Goal: Task Accomplishment & Management: Complete application form

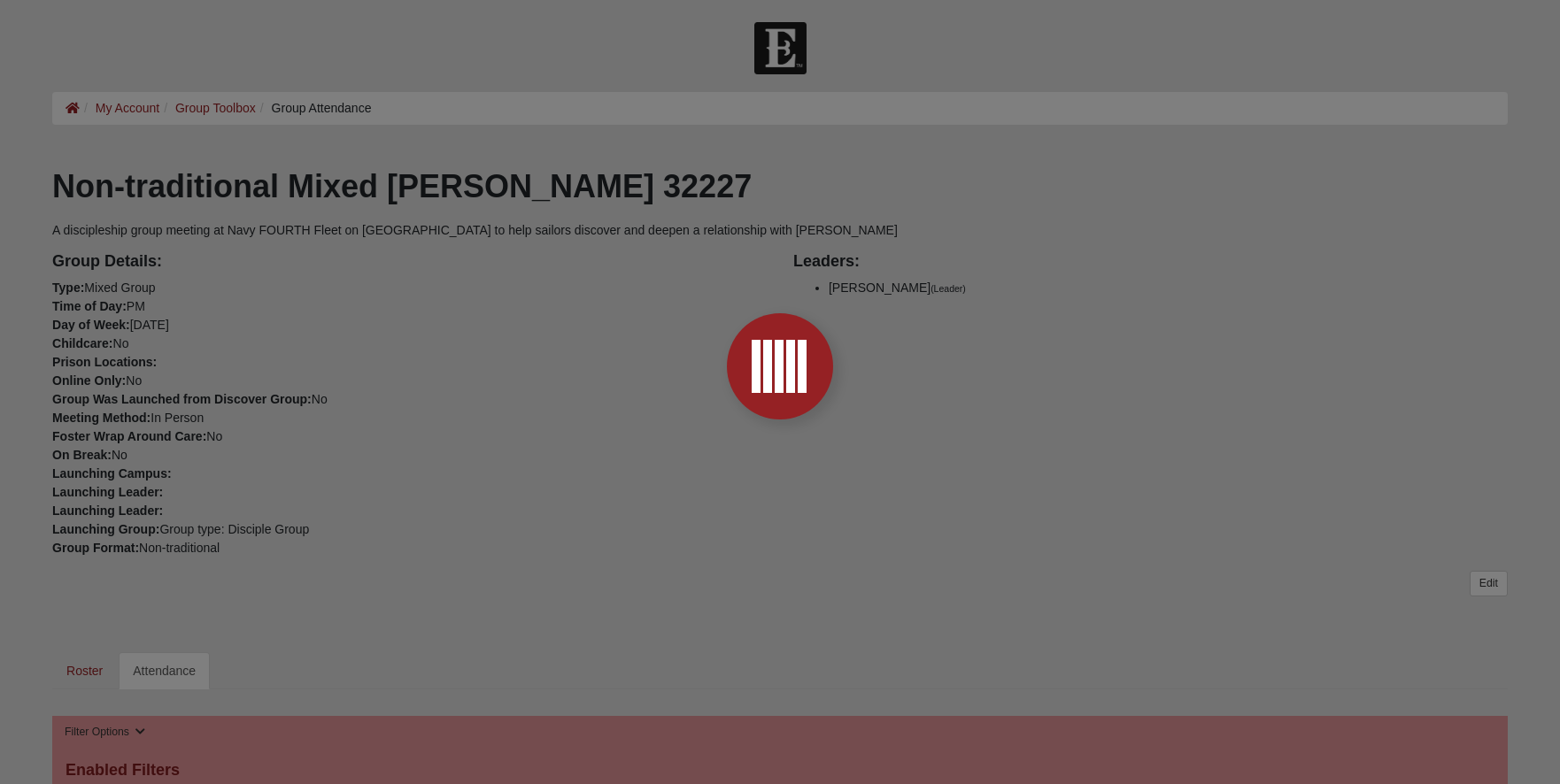
scroll to position [443, 0]
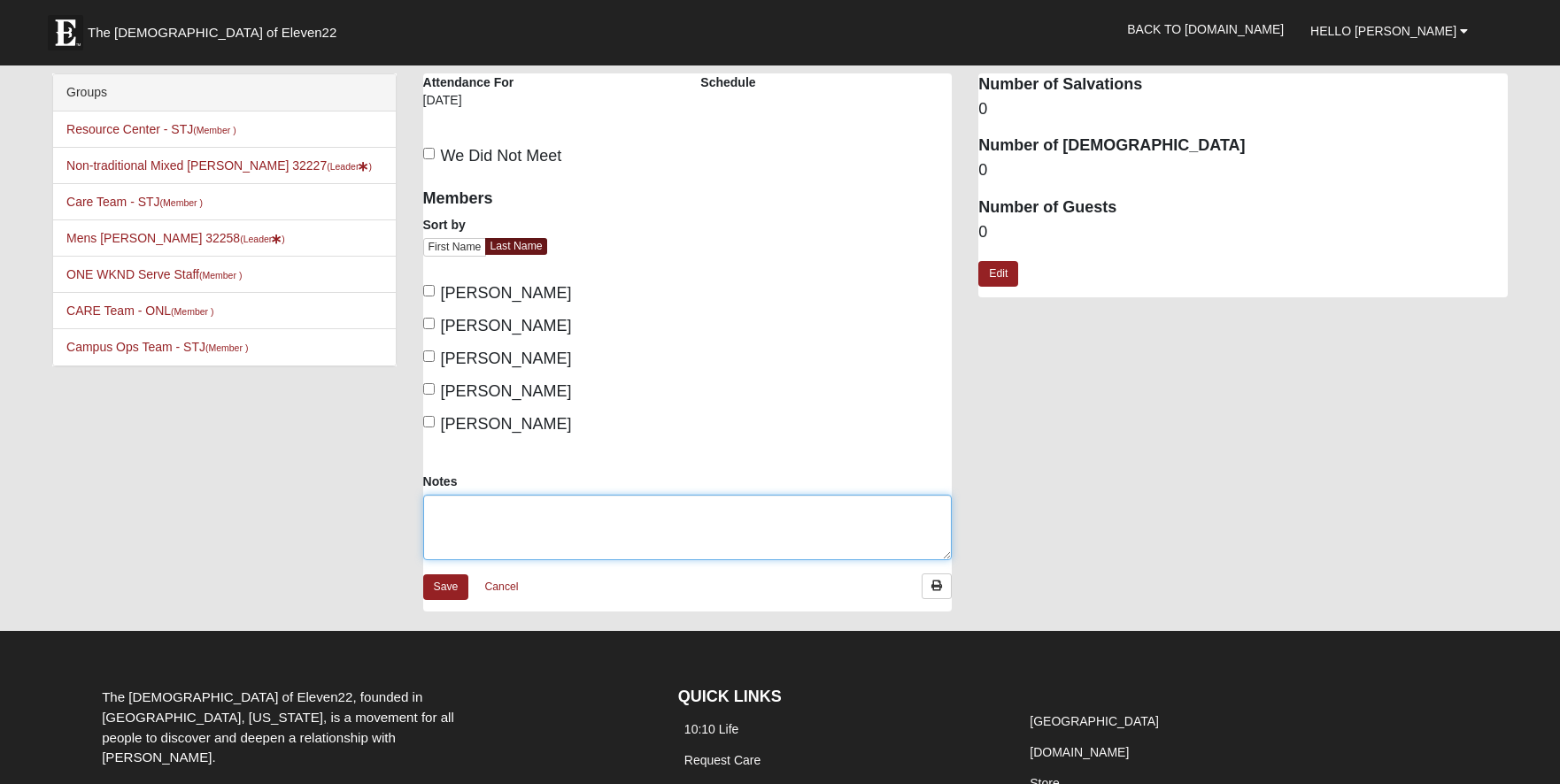
click at [481, 525] on textarea "Notes" at bounding box center [688, 528] width 529 height 66
type textarea "Rachael join. Phil 1:27-28"
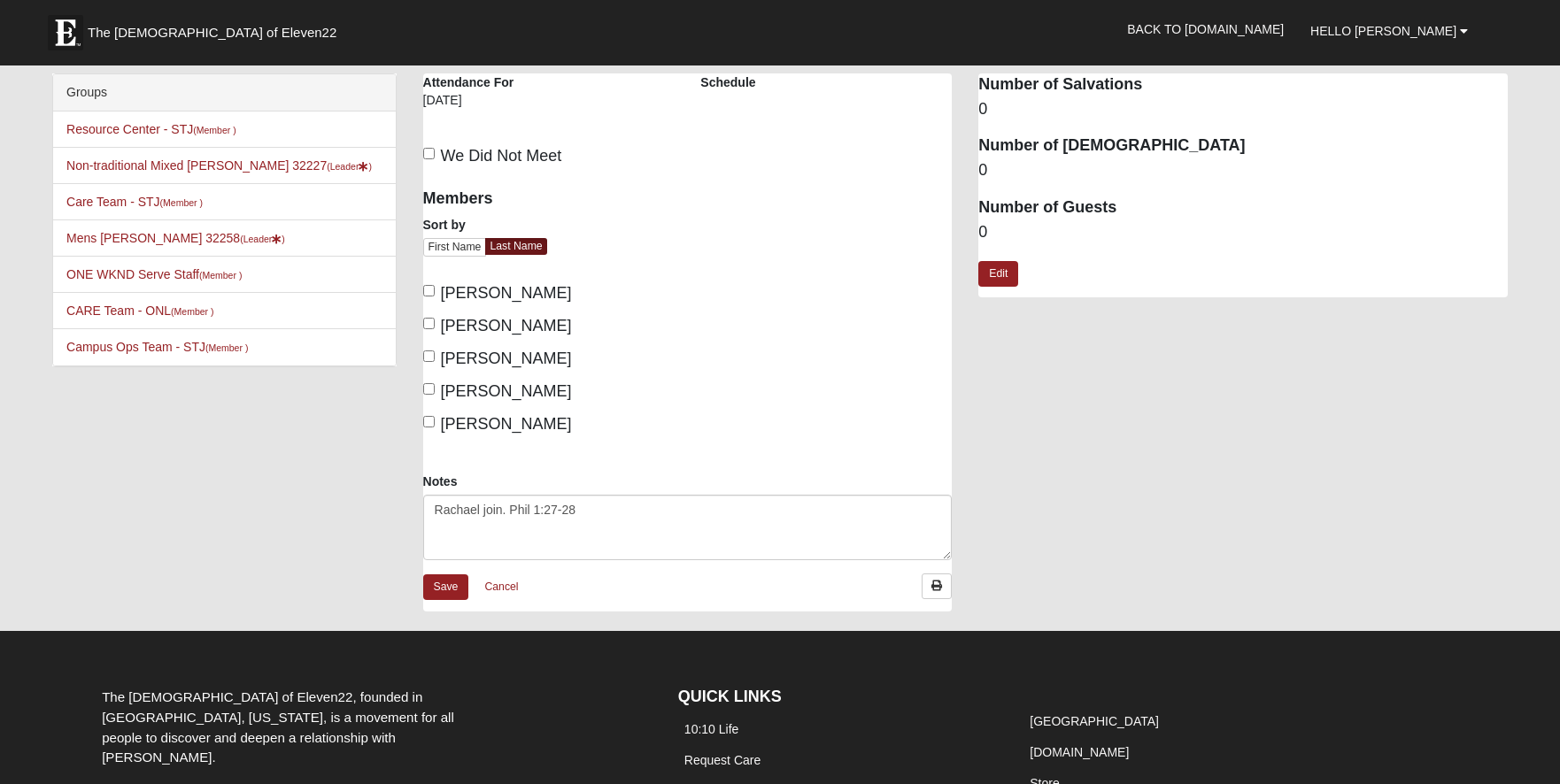
click at [1111, 455] on div "Non-traditional Mixed [PERSON_NAME] 32227 Attendance Attendance For [DATE] Sche…" at bounding box center [965, 351] width 1111 height 556
click at [1009, 279] on link "Edit" at bounding box center [999, 274] width 40 height 26
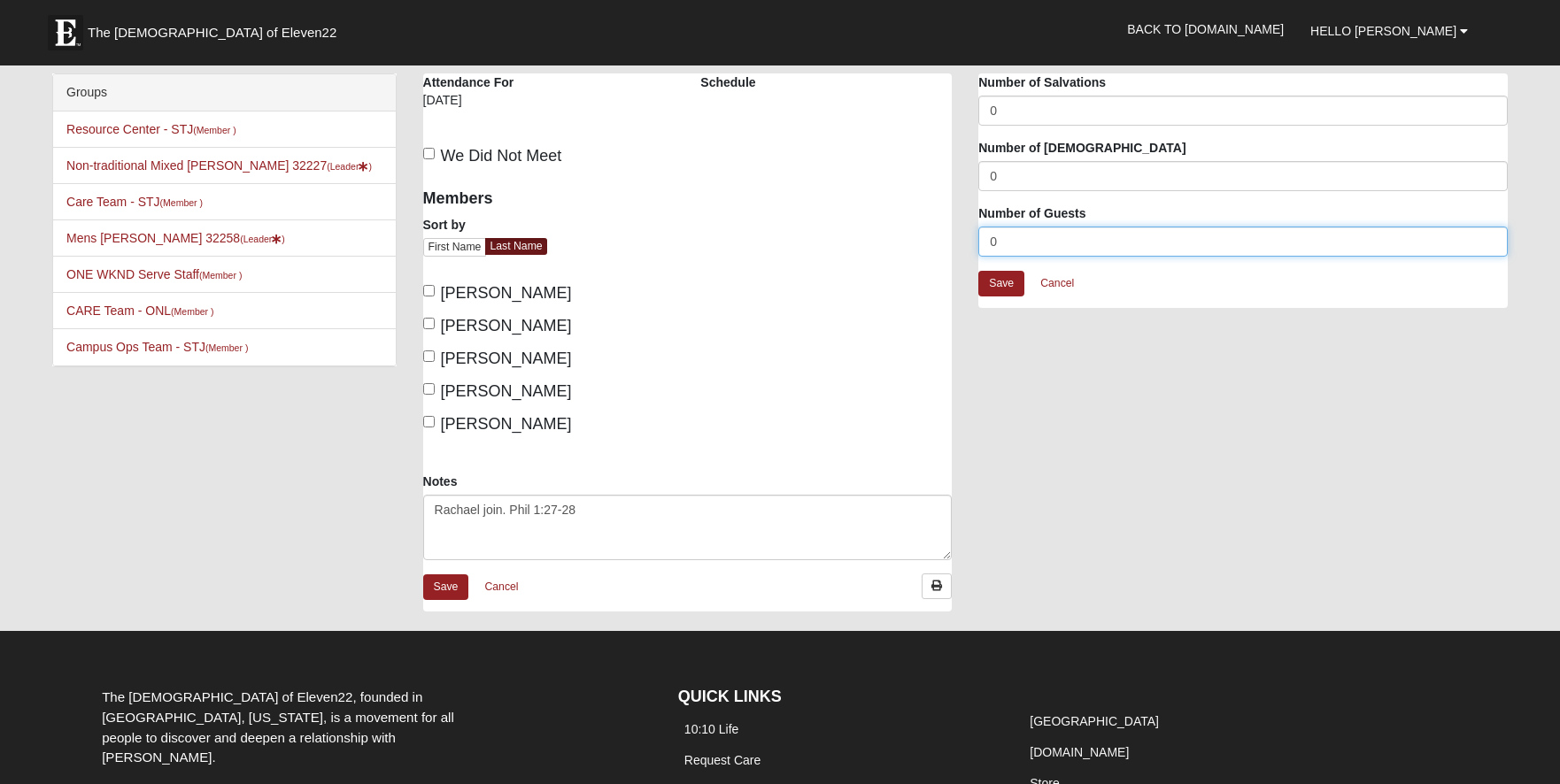
drag, startPoint x: 1030, startPoint y: 246, endPoint x: 952, endPoint y: 249, distance: 78.1
click at [952, 249] on div "Non-traditional Mixed [PERSON_NAME] 32227 Attendance Attendance For [DATE] Sche…" at bounding box center [965, 351] width 1111 height 556
type input "1"
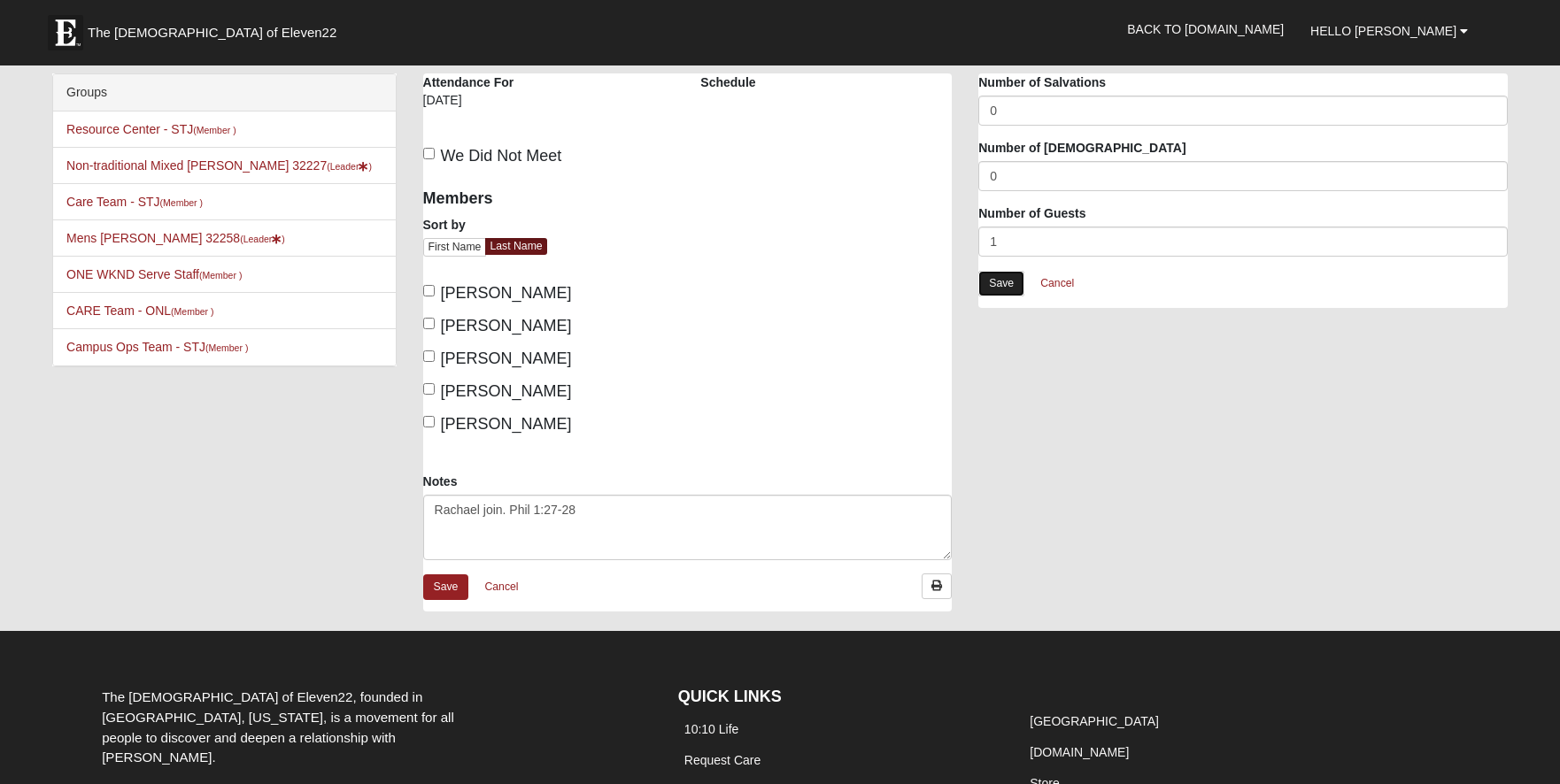
click at [989, 285] on link "Save" at bounding box center [1001, 284] width 46 height 26
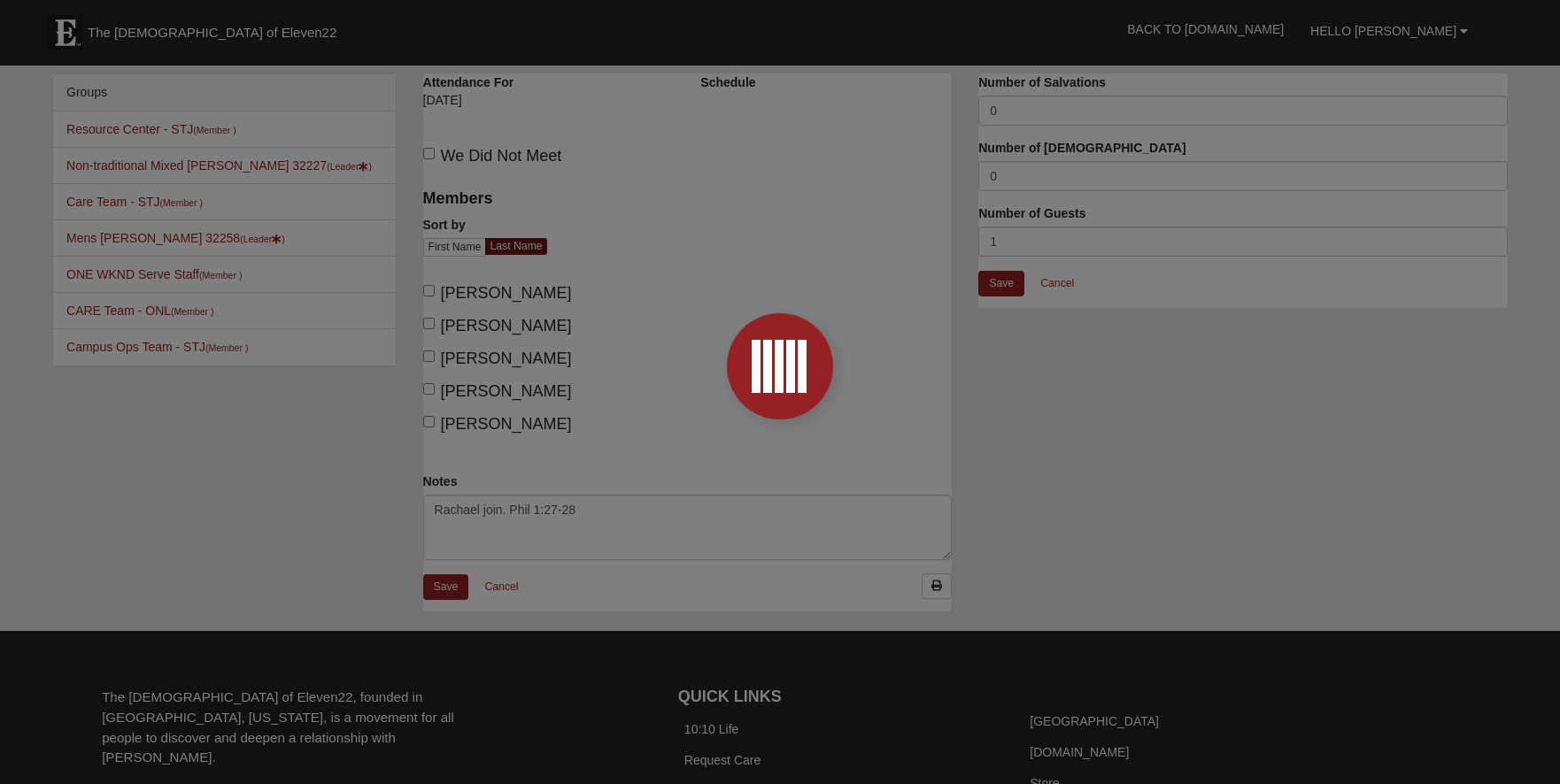
click at [431, 320] on div at bounding box center [780, 392] width 1560 height 784
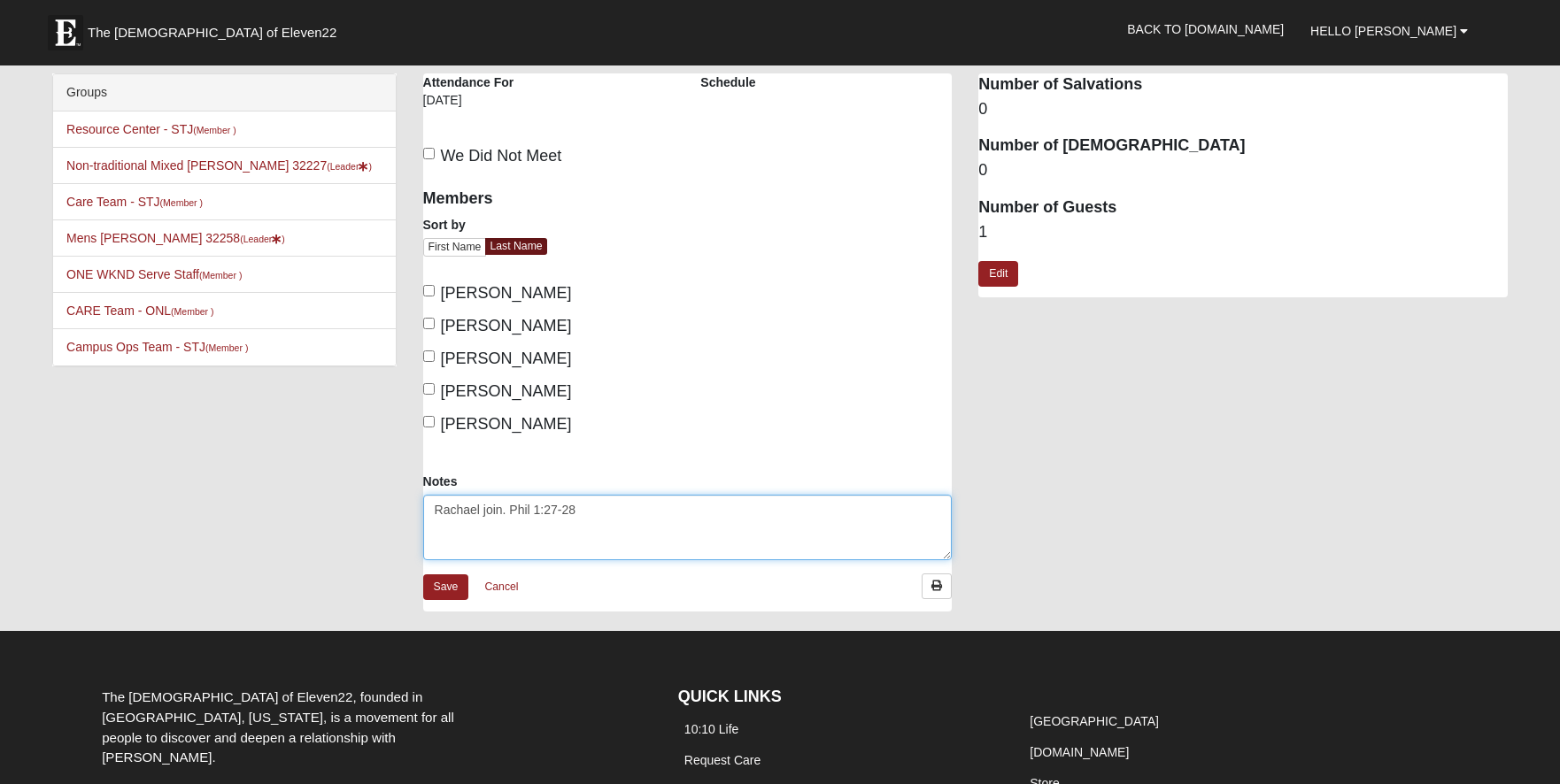
click at [505, 508] on textarea "Rachael join. Phil 1:27-28" at bounding box center [688, 528] width 529 height 66
click at [497, 508] on textarea "Rachael join. Phil 1:27-28" at bounding box center [688, 528] width 529 height 66
click at [500, 509] on textarea "Rachael join. Phil 1:27-28" at bounding box center [688, 528] width 529 height 66
type textarea "[PERSON_NAME] joined. Phil 1:27-28"
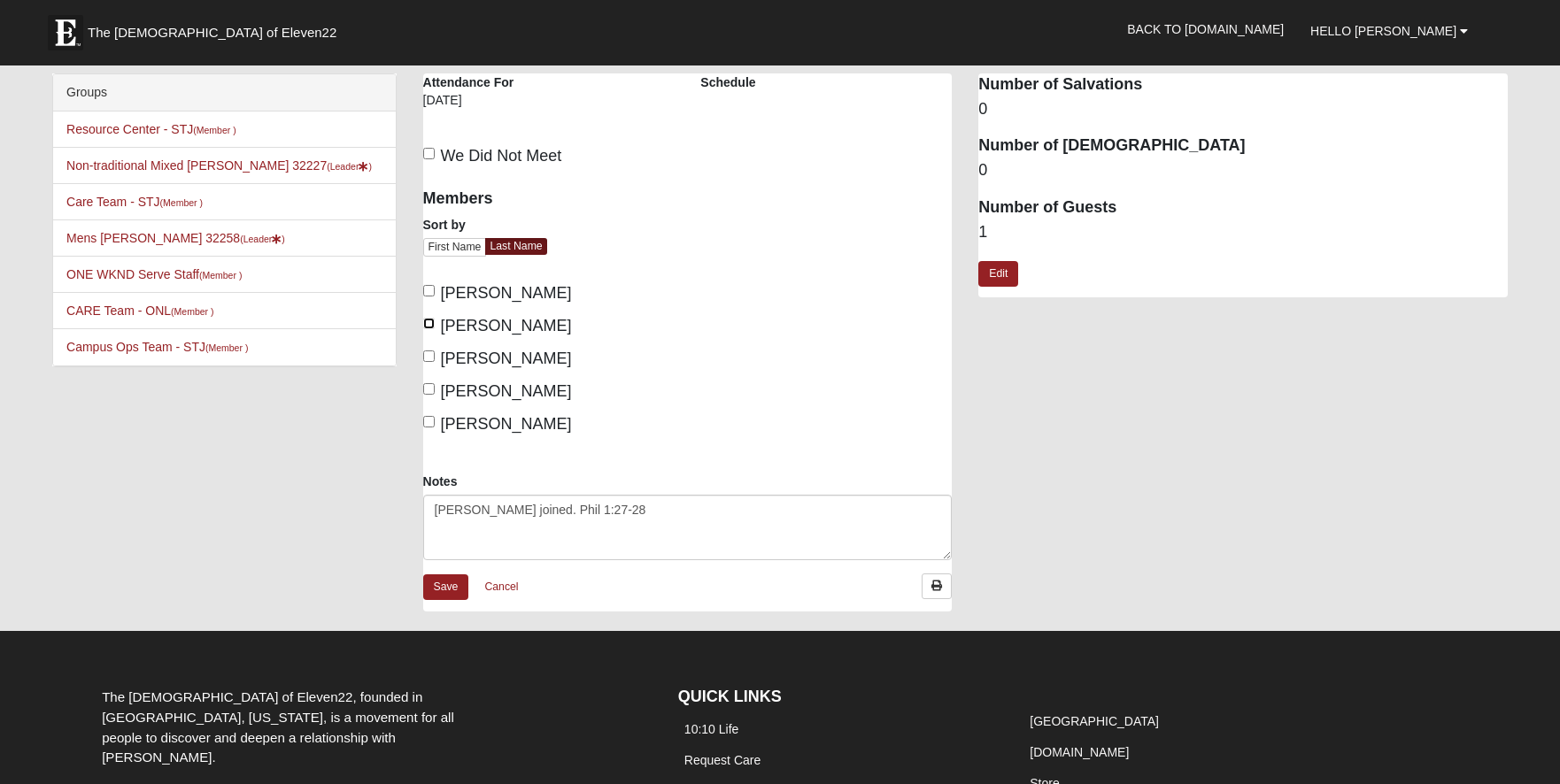
click at [433, 328] on input "[PERSON_NAME]" at bounding box center [429, 323] width 12 height 12
checkbox input "true"
click at [451, 589] on link "Save" at bounding box center [446, 588] width 46 height 26
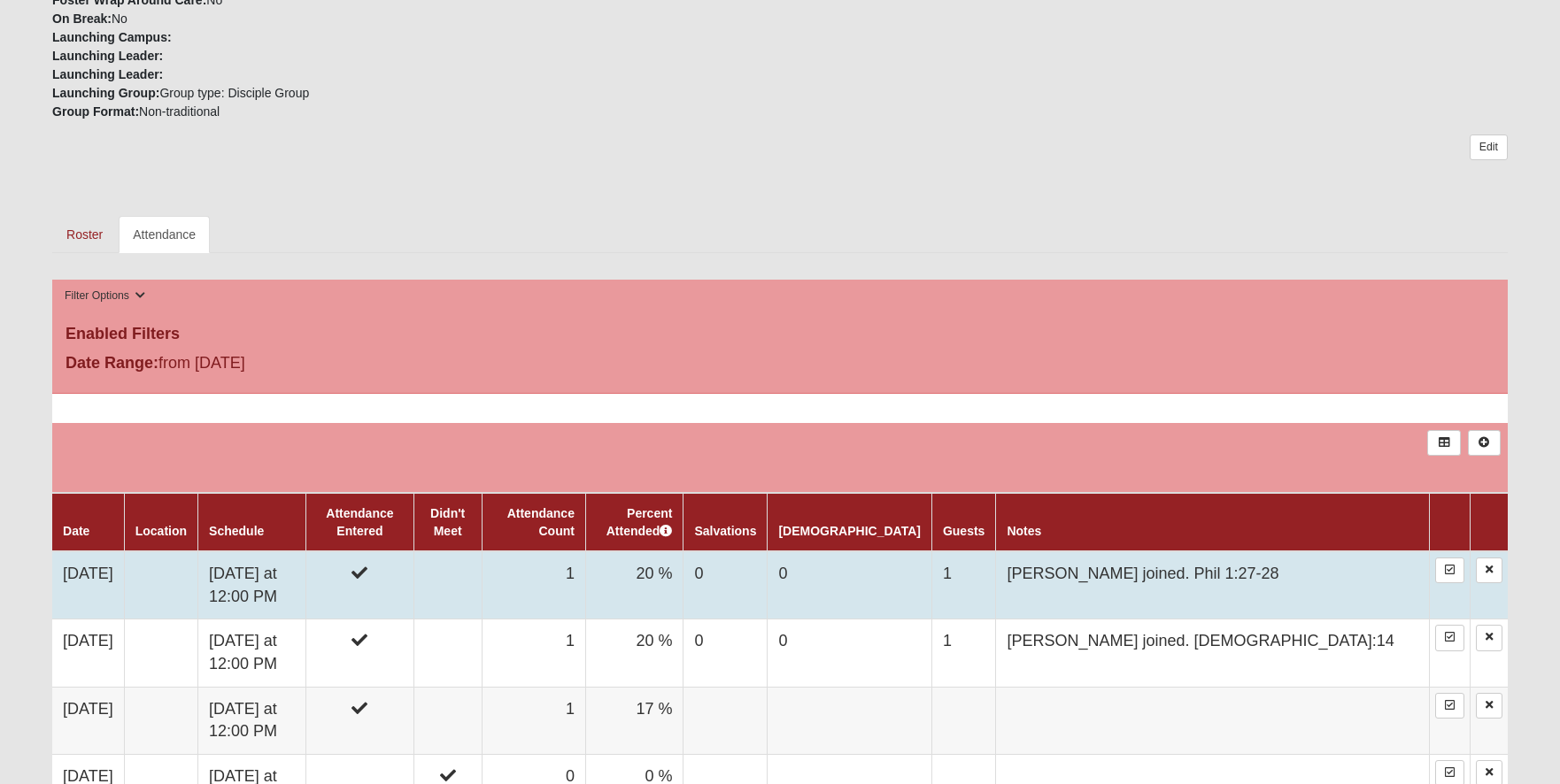
scroll to position [354, 0]
